Goal: Task Accomplishment & Management: Complete application form

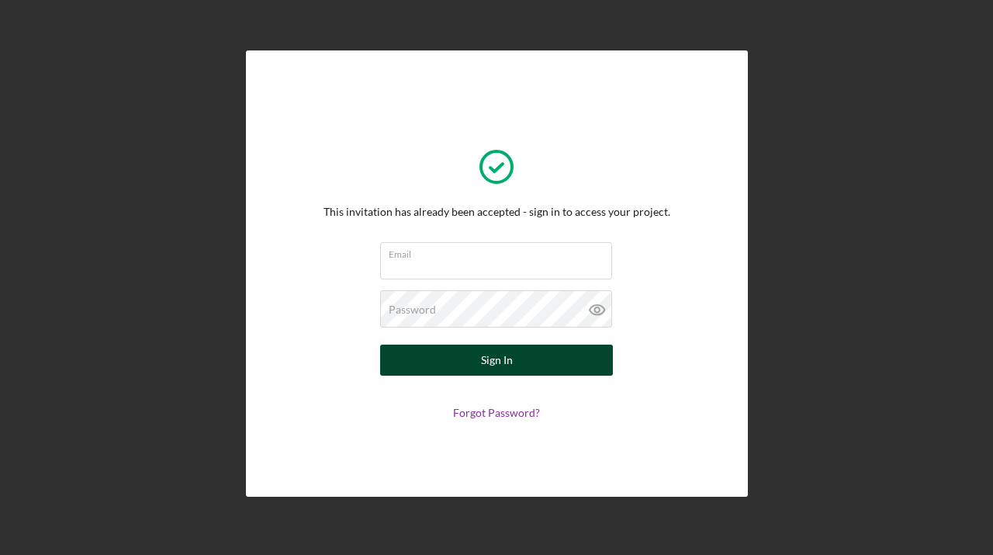
type input "[EMAIL_ADDRESS][DOMAIN_NAME]"
click at [459, 255] on label "Email" at bounding box center [500, 251] width 223 height 17
click at [459, 255] on input "[EMAIL_ADDRESS][DOMAIN_NAME]" at bounding box center [496, 260] width 232 height 37
click at [493, 360] on div "Sign In" at bounding box center [497, 359] width 32 height 31
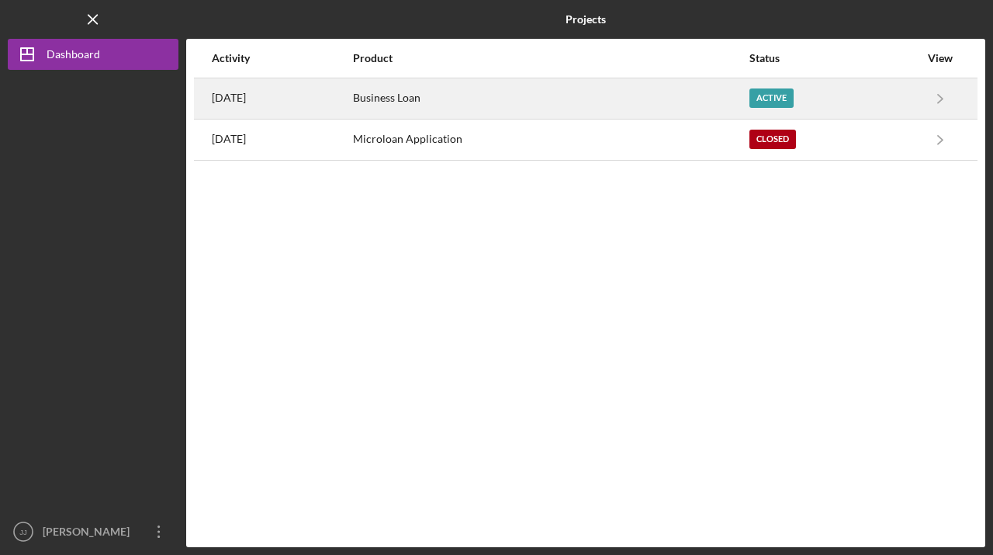
click at [246, 93] on time "[DATE]" at bounding box center [229, 98] width 34 height 12
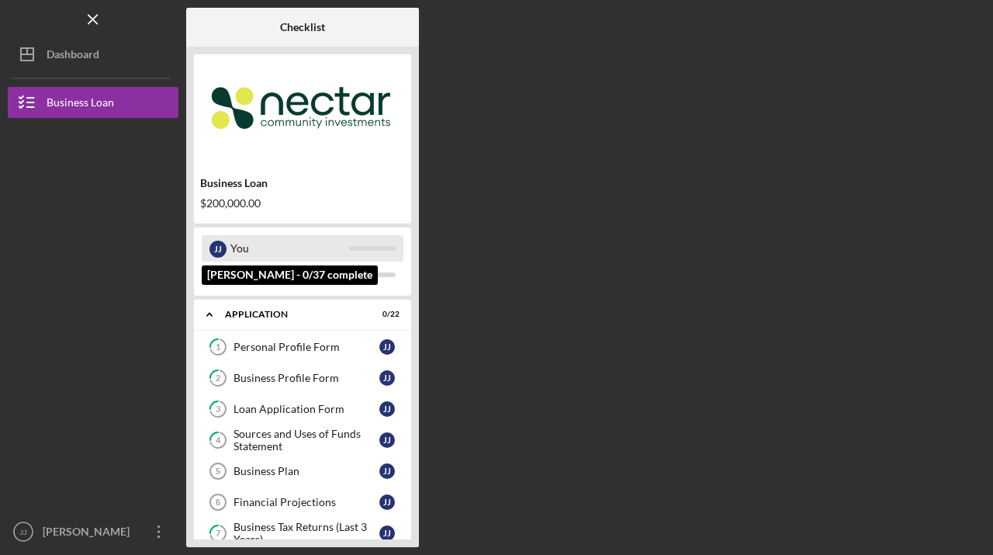
click at [242, 247] on div "You" at bounding box center [289, 248] width 119 height 26
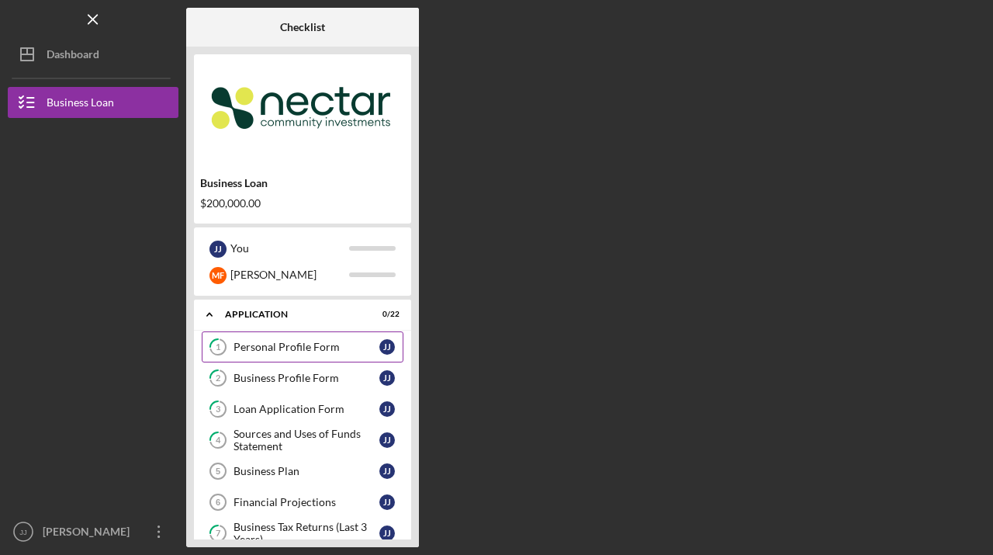
click at [247, 341] on div "Personal Profile Form" at bounding box center [307, 347] width 146 height 12
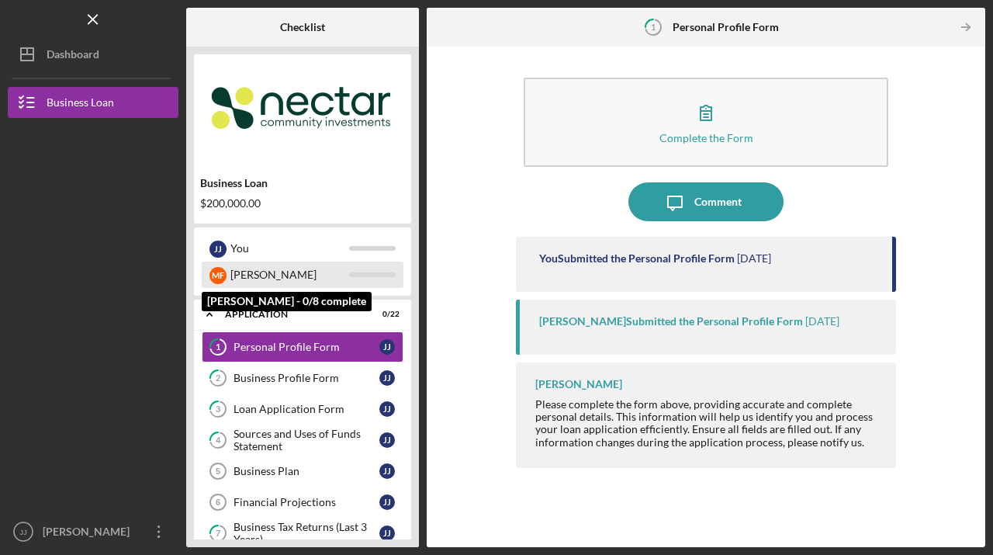
click at [249, 273] on div "[PERSON_NAME]" at bounding box center [289, 274] width 119 height 26
click at [220, 273] on div "M F" at bounding box center [217, 275] width 17 height 17
click at [251, 274] on div "[PERSON_NAME]" at bounding box center [289, 274] width 119 height 26
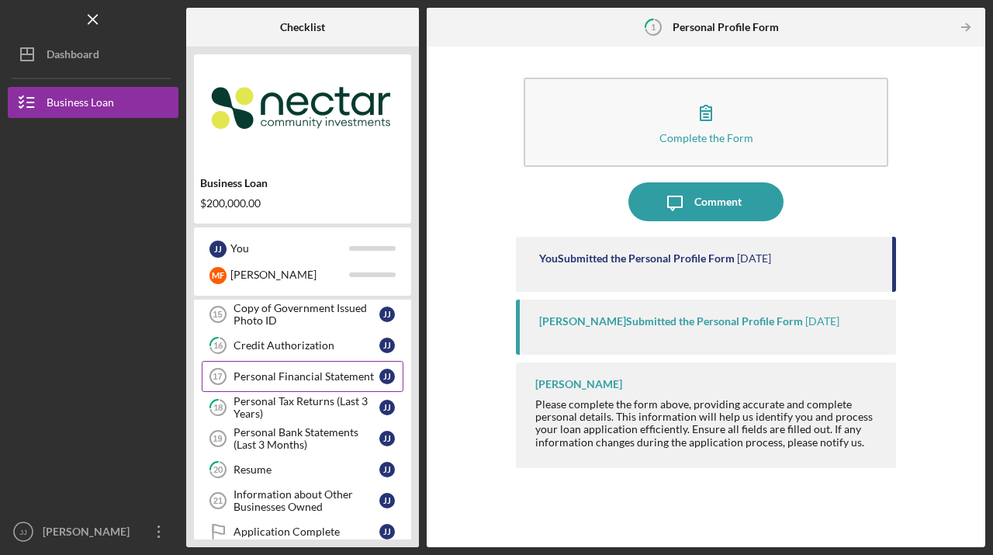
scroll to position [595, 0]
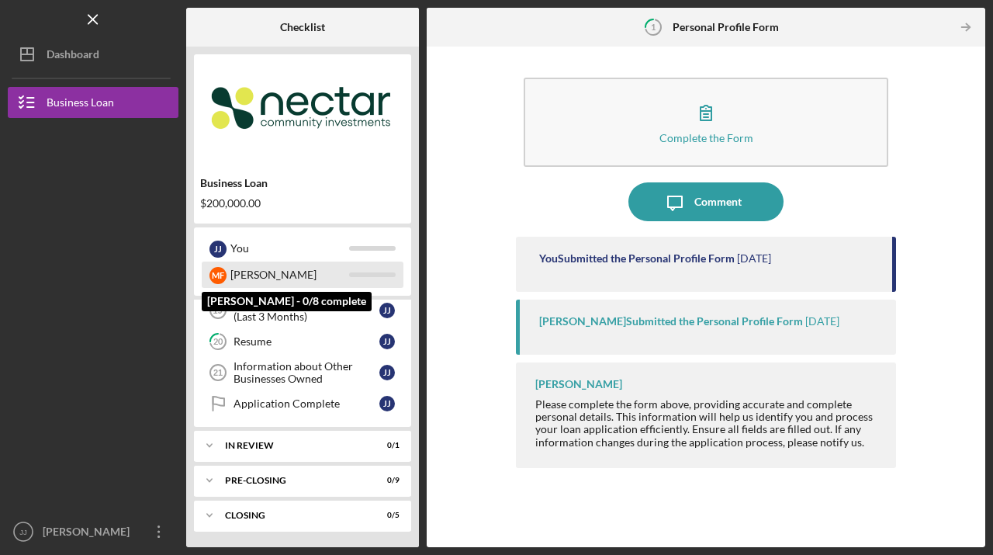
click at [256, 274] on div "[PERSON_NAME]" at bounding box center [289, 274] width 119 height 26
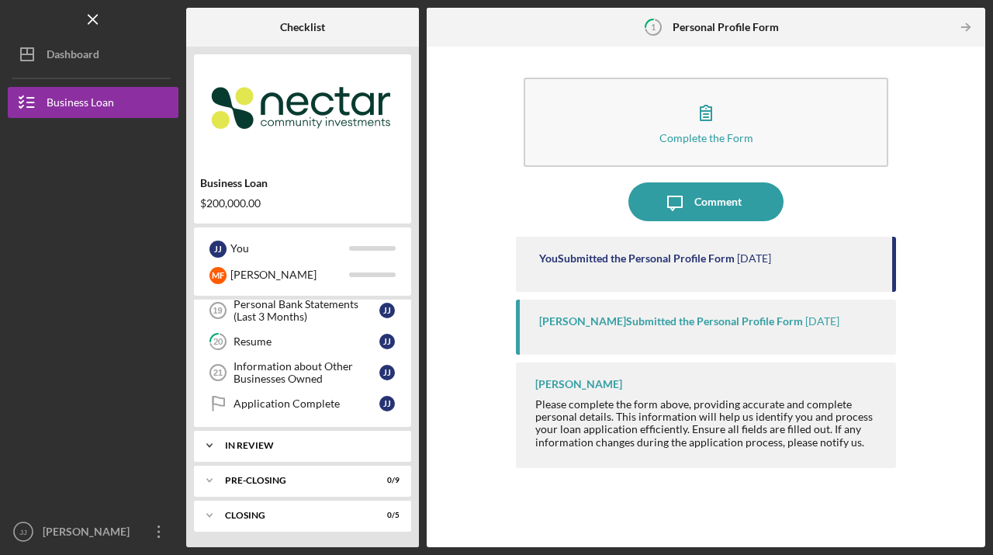
click at [243, 451] on div "Icon/Expander In Review 0 / 1" at bounding box center [302, 445] width 217 height 31
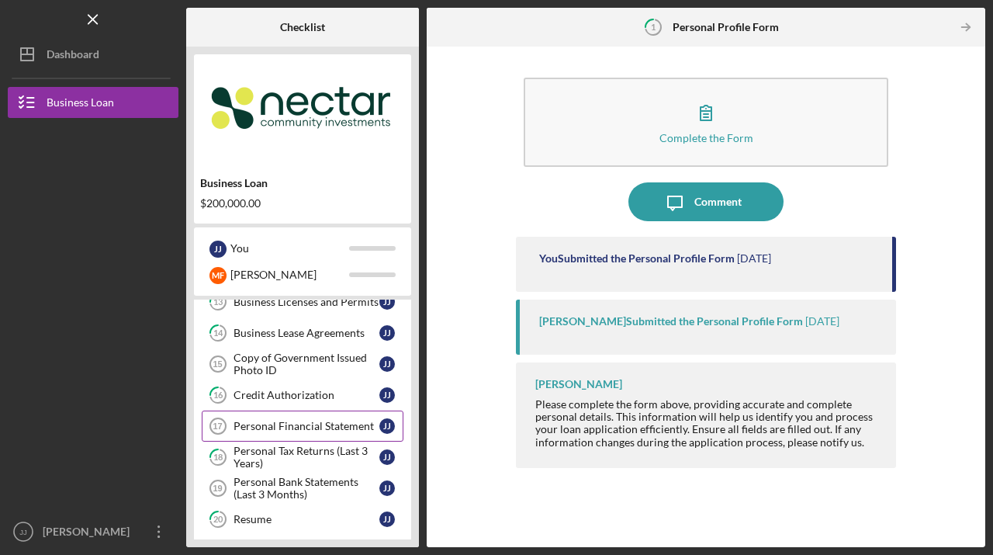
scroll to position [0, 0]
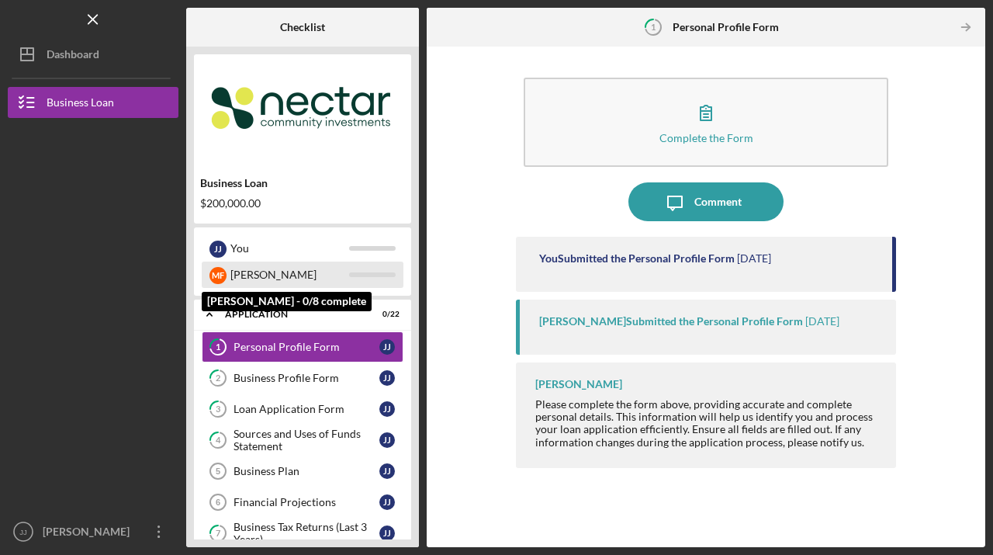
click at [254, 275] on div "[PERSON_NAME]" at bounding box center [289, 274] width 119 height 26
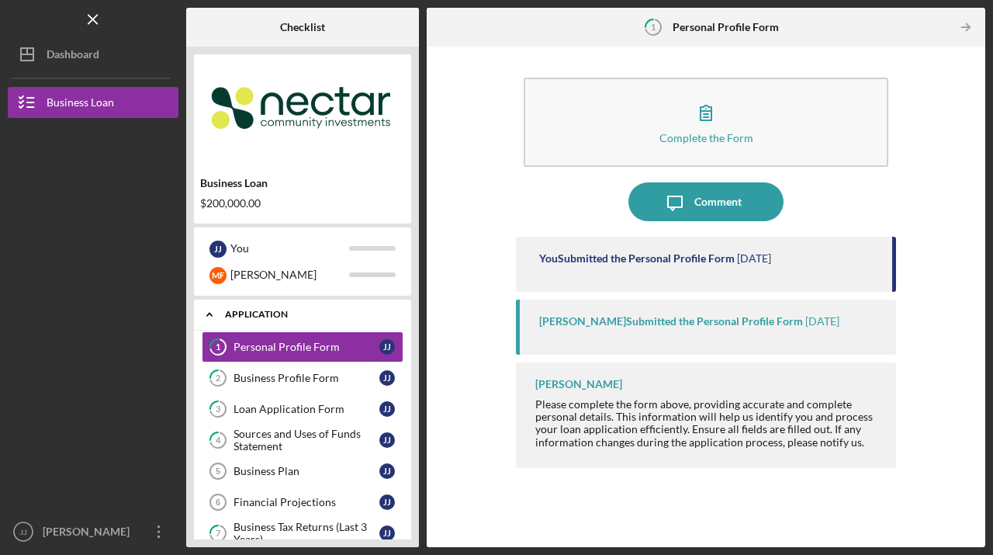
click at [249, 313] on div "Application" at bounding box center [308, 314] width 167 height 9
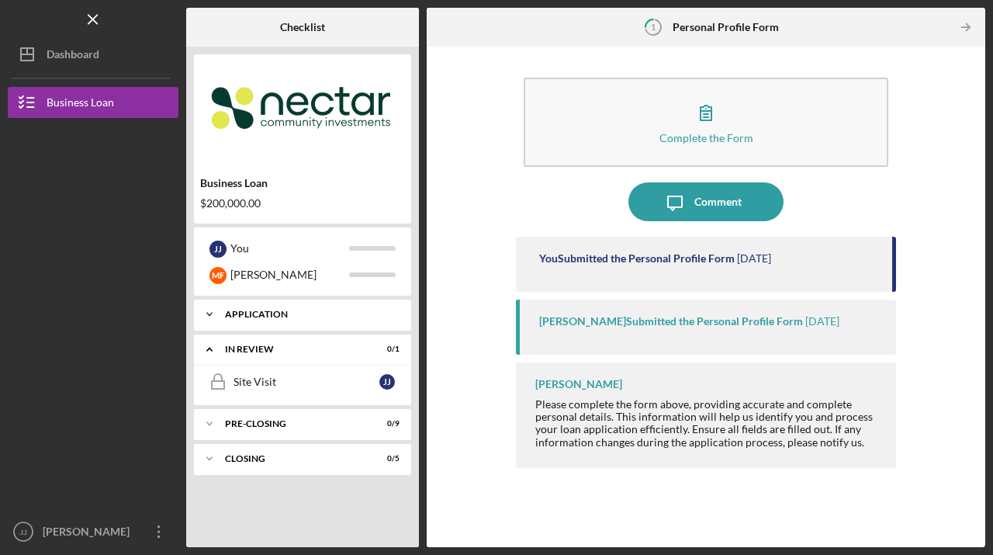
click at [234, 313] on div "Application" at bounding box center [308, 314] width 167 height 9
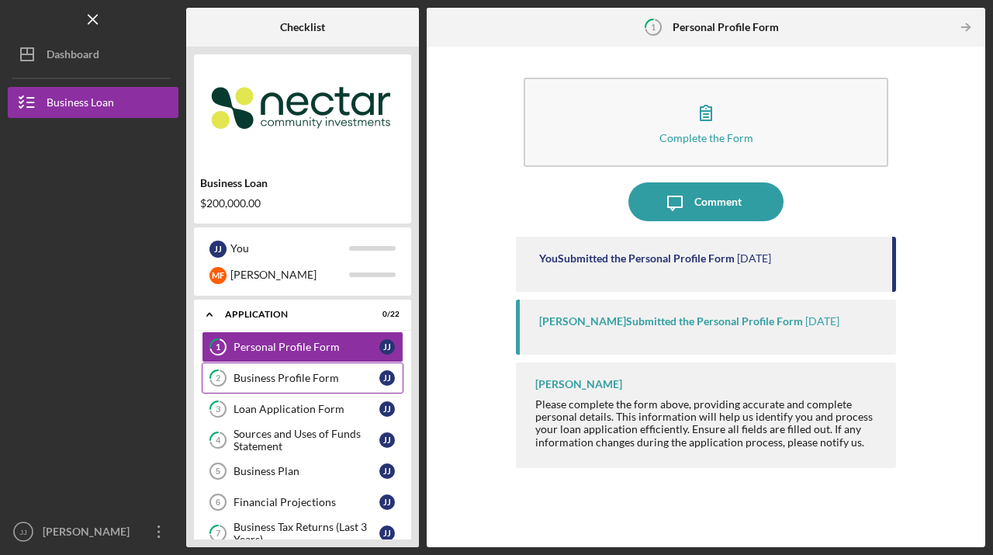
click at [279, 378] on div "Business Profile Form" at bounding box center [307, 378] width 146 height 12
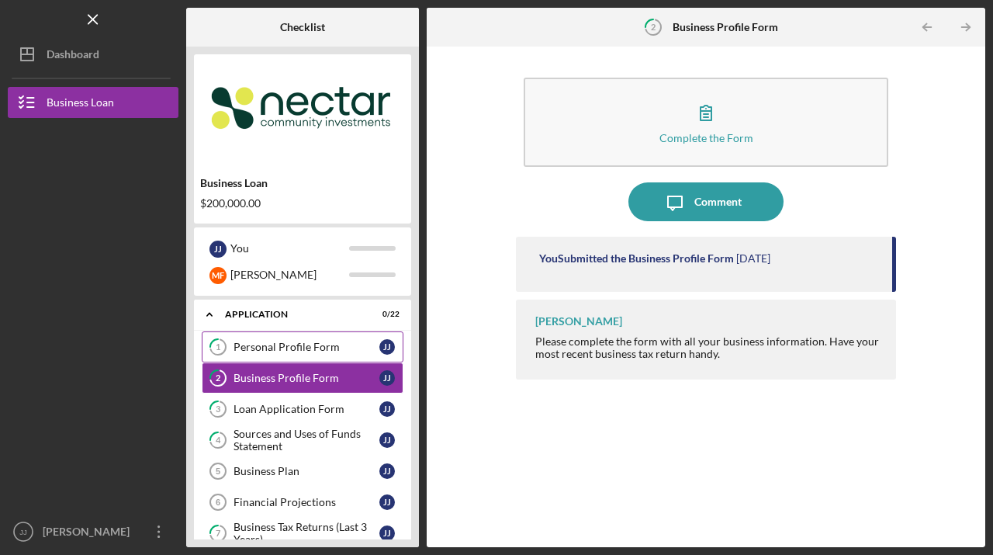
click at [275, 348] on div "Personal Profile Form" at bounding box center [307, 347] width 146 height 12
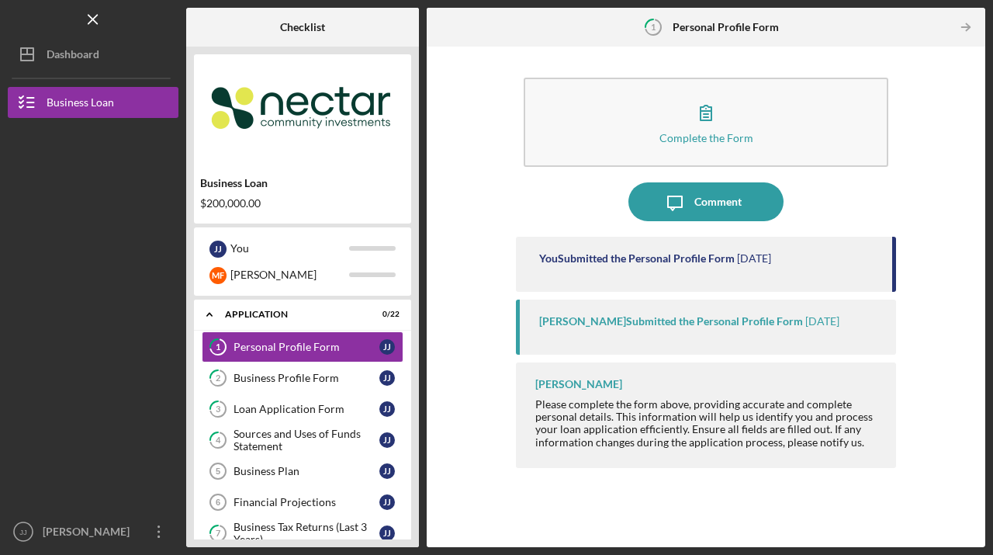
click at [898, 302] on div "Complete the Form Form Icon/Message Comment You Submitted the Personal Profile …" at bounding box center [705, 296] width 543 height 485
click at [296, 372] on div "Business Profile Form" at bounding box center [307, 378] width 146 height 12
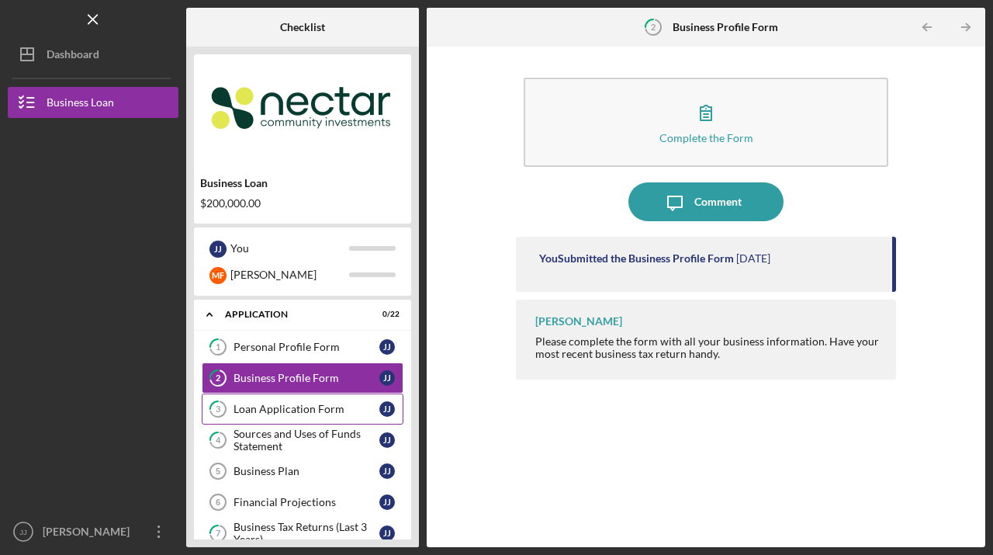
click at [281, 404] on div "Loan Application Form" at bounding box center [307, 409] width 146 height 12
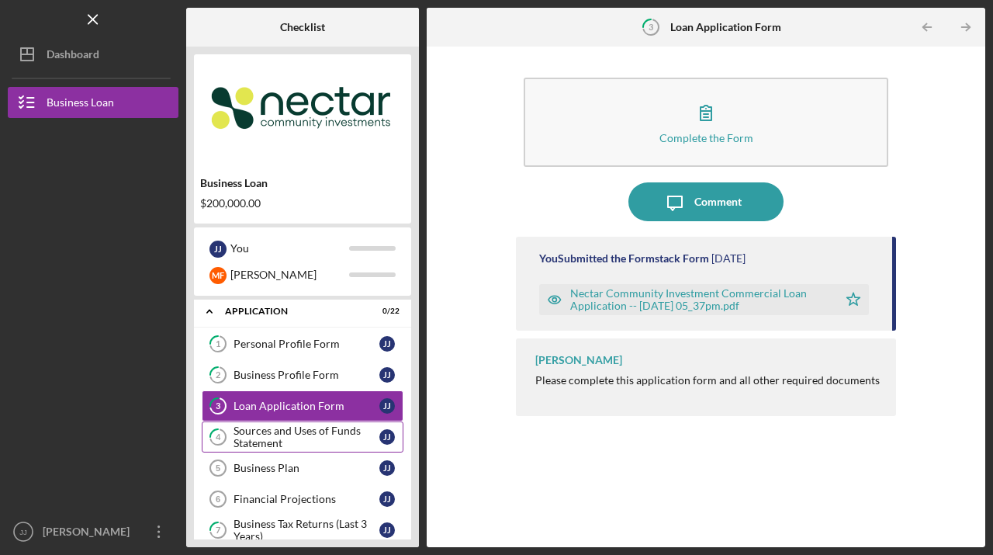
scroll to position [6, 0]
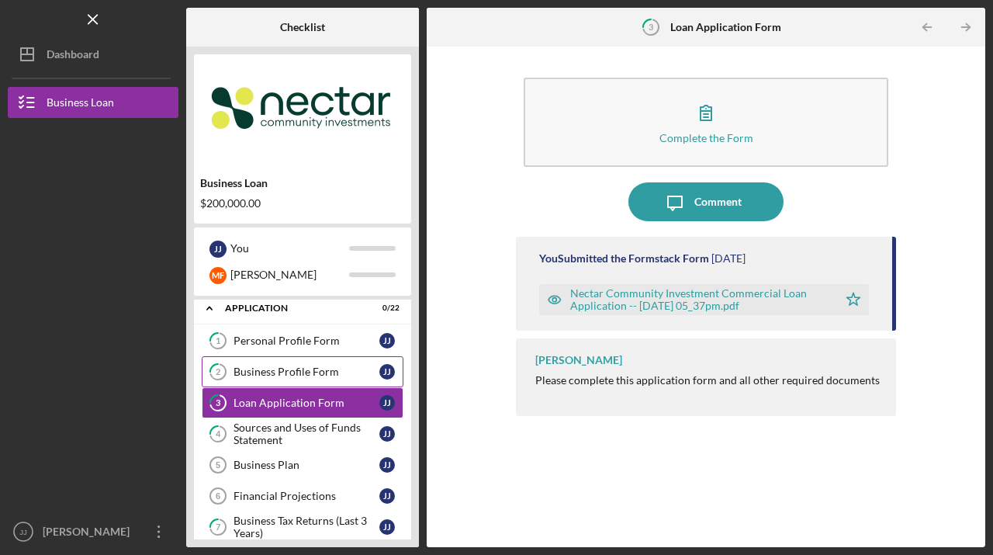
click at [258, 373] on div "Business Profile Form" at bounding box center [307, 371] width 146 height 12
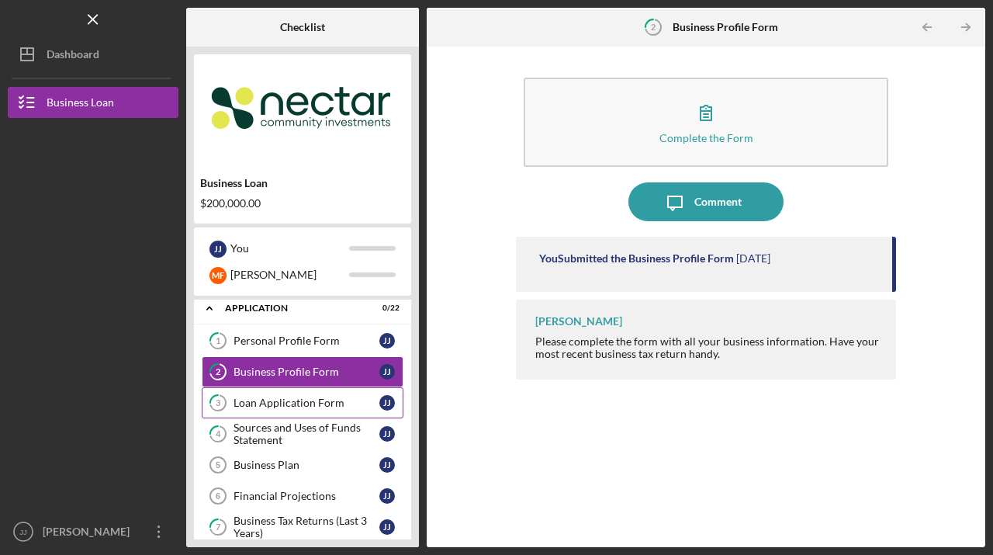
click at [269, 403] on div "Loan Application Form" at bounding box center [307, 402] width 146 height 12
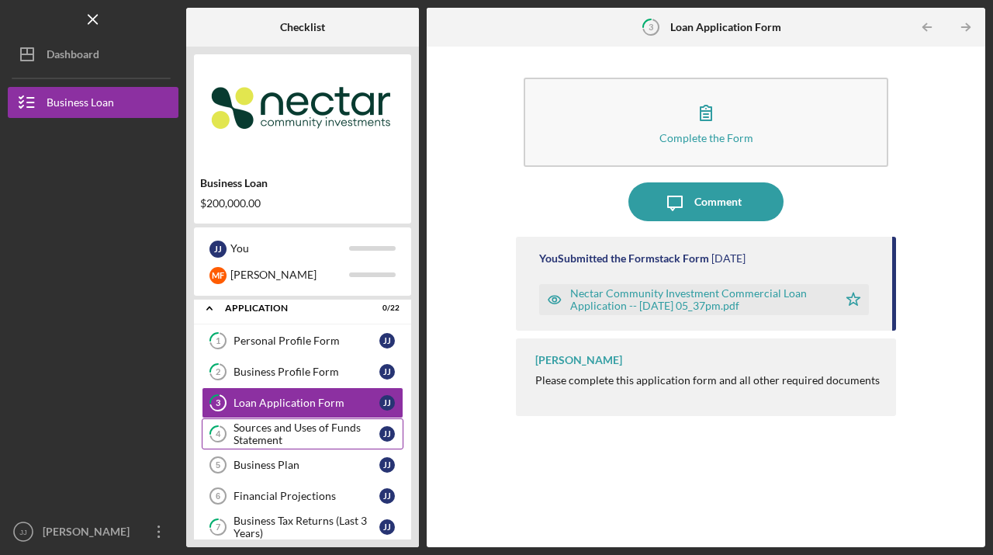
click at [265, 427] on div "Sources and Uses of Funds Statement" at bounding box center [307, 433] width 146 height 25
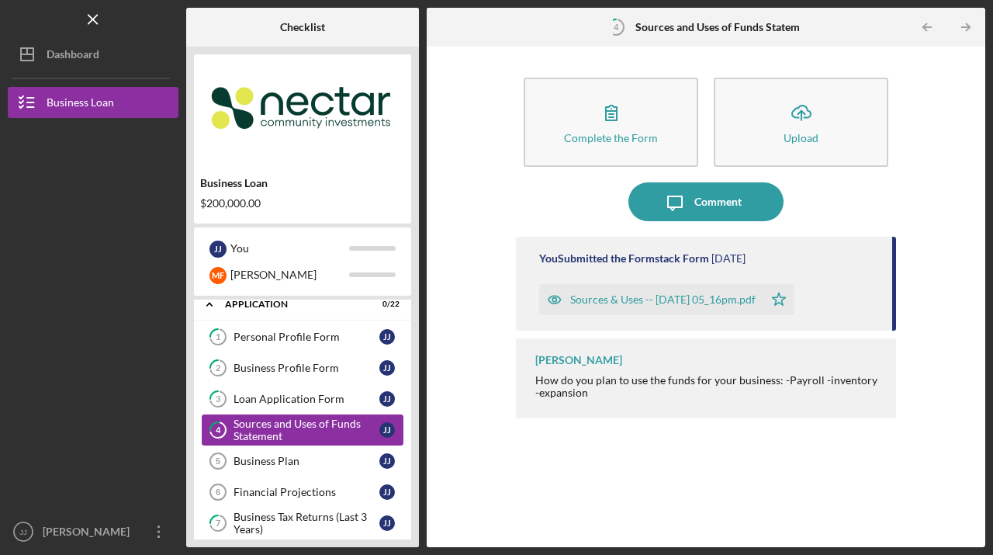
scroll to position [12, 0]
